Goal: Task Accomplishment & Management: Manage account settings

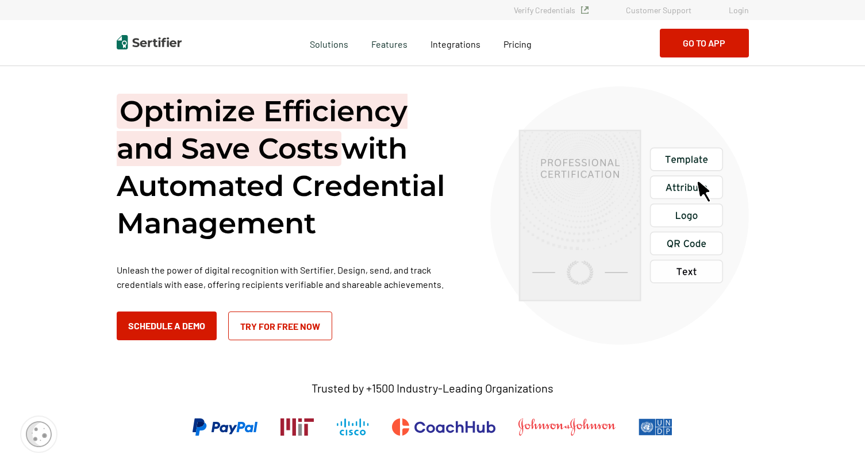
click at [748, 3] on div "Verify Credentials Customer Support Login" at bounding box center [432, 10] width 865 height 20
click at [743, 9] on link "Login" at bounding box center [739, 10] width 20 height 10
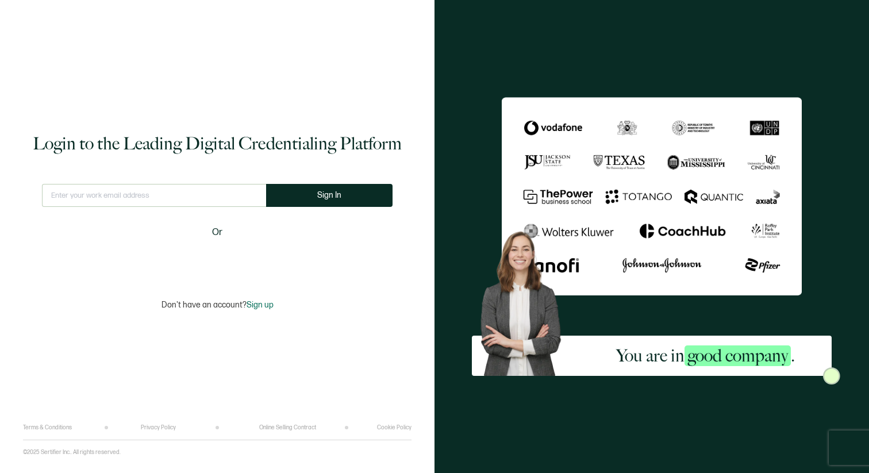
click at [172, 199] on input "text" at bounding box center [154, 195] width 224 height 23
type input "info@latintaxacademy.com"
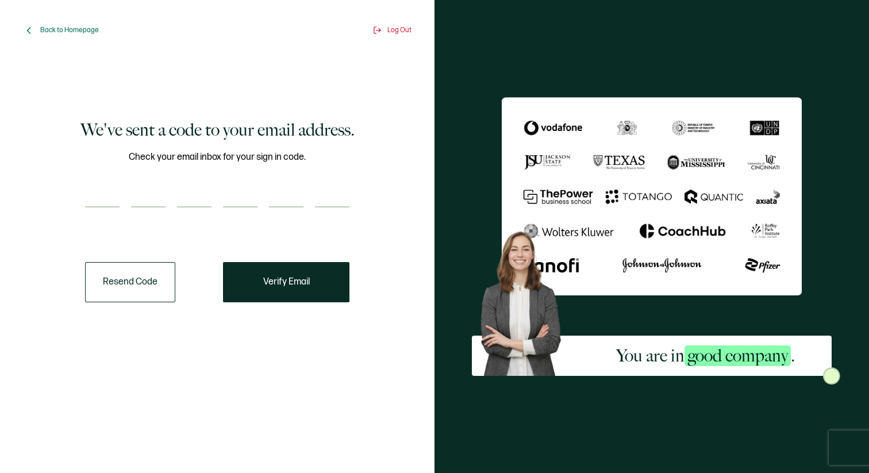
click at [99, 282] on button "Resend Code" at bounding box center [130, 282] width 90 height 40
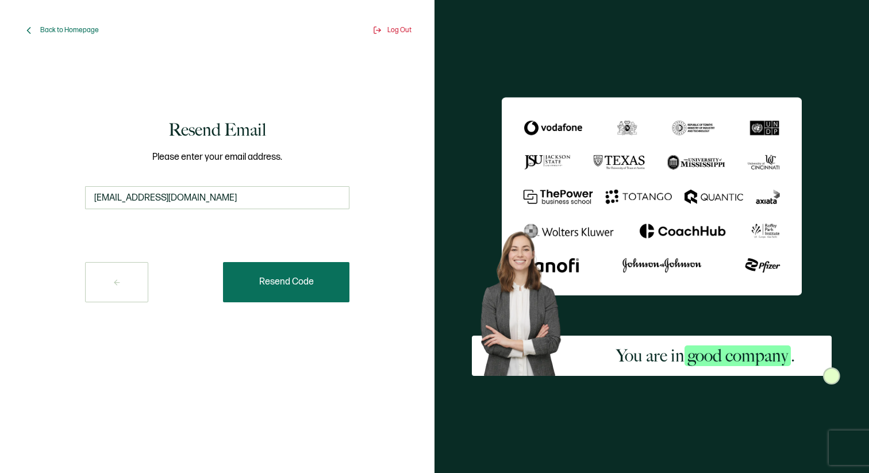
click at [278, 282] on span "Resend Code" at bounding box center [286, 282] width 55 height 9
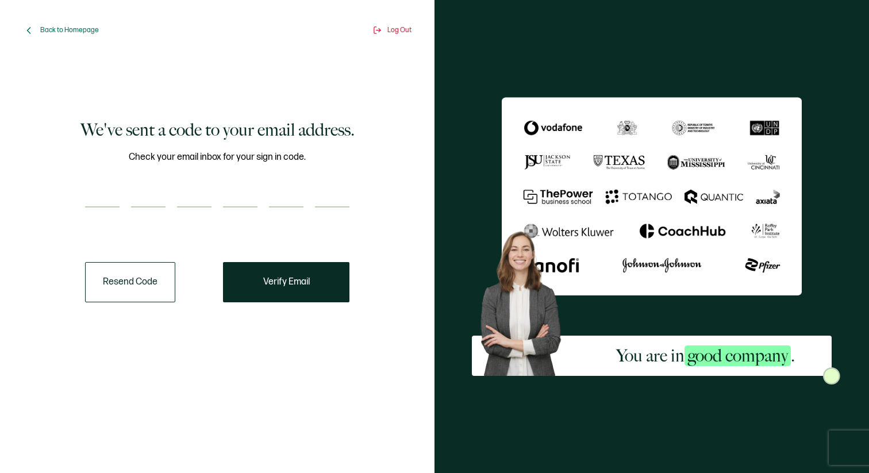
click at [100, 191] on input "number" at bounding box center [102, 195] width 34 height 23
type input "4"
type input "0"
type input "3"
type input "8"
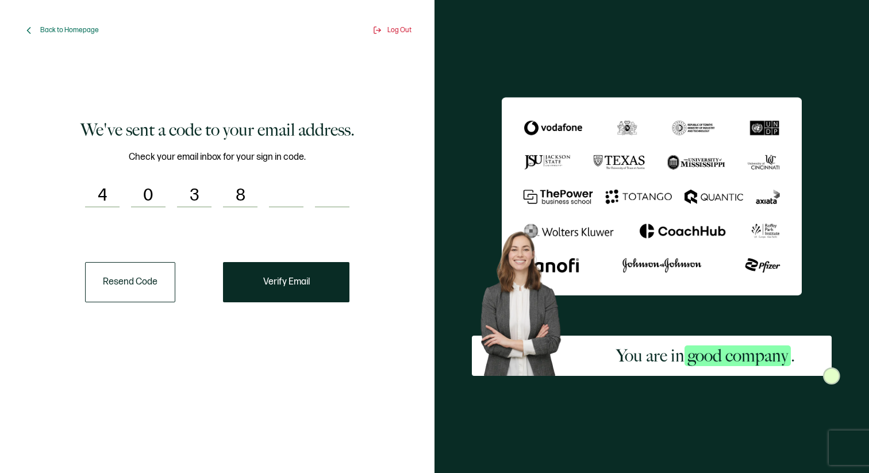
type input "1"
type input "4"
